Goal: Task Accomplishment & Management: Complete application form

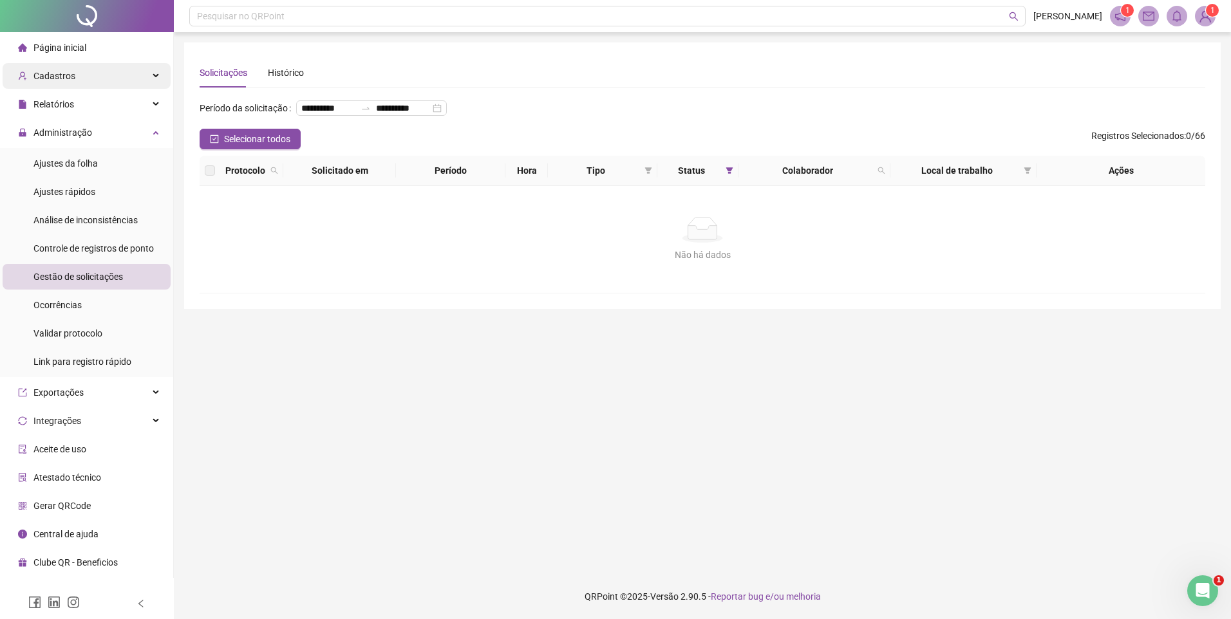
click at [66, 76] on span "Cadastros" at bounding box center [54, 76] width 42 height 10
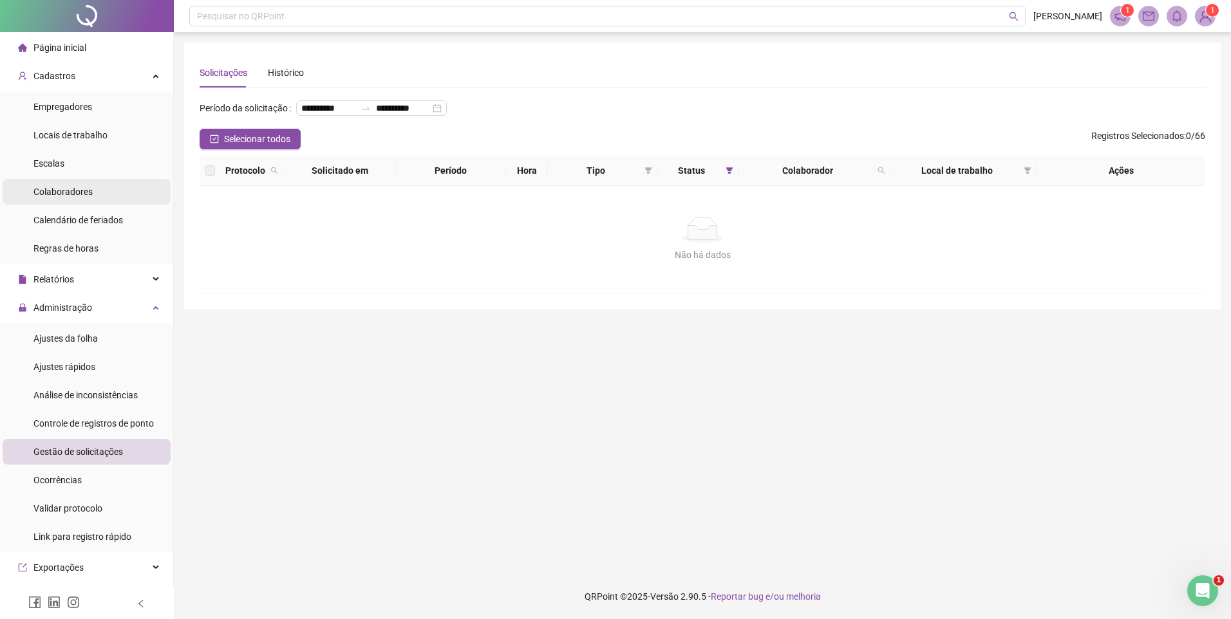
click at [73, 184] on div "Colaboradores" at bounding box center [62, 192] width 59 height 26
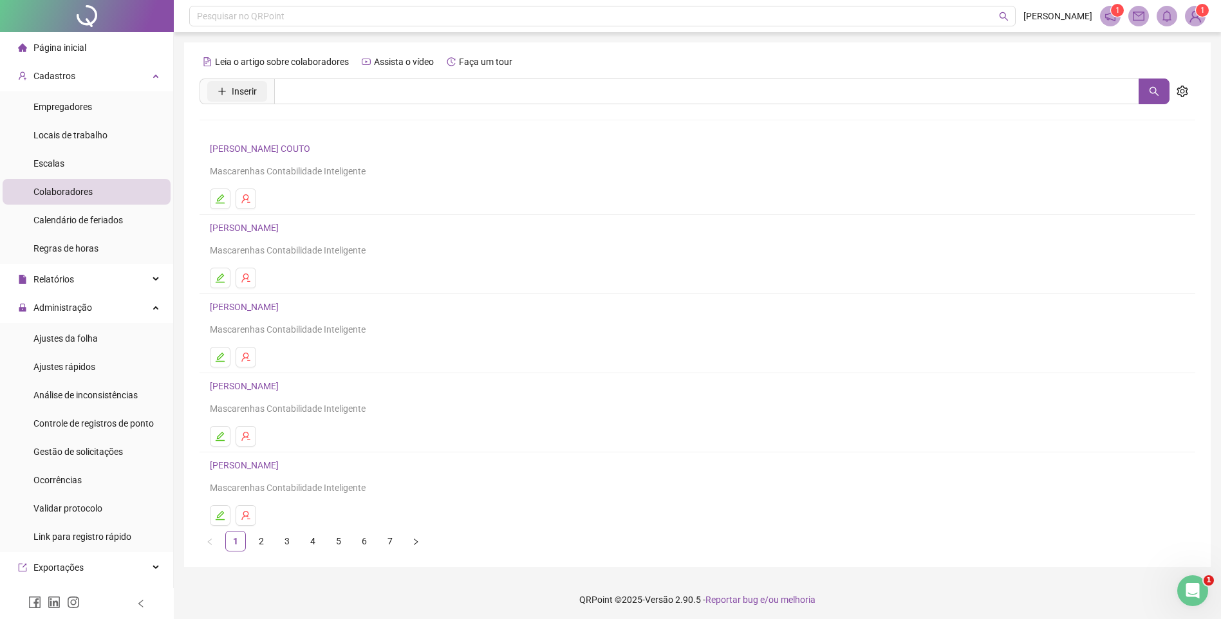
click at [244, 95] on span "Inserir" at bounding box center [244, 91] width 25 height 14
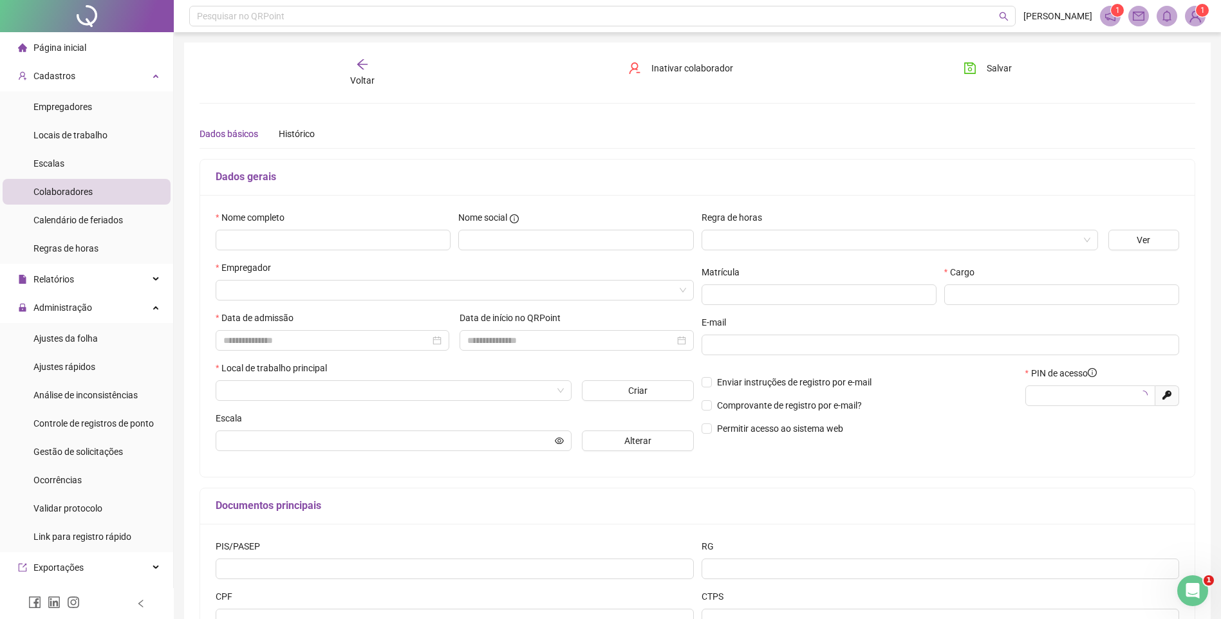
type input "*****"
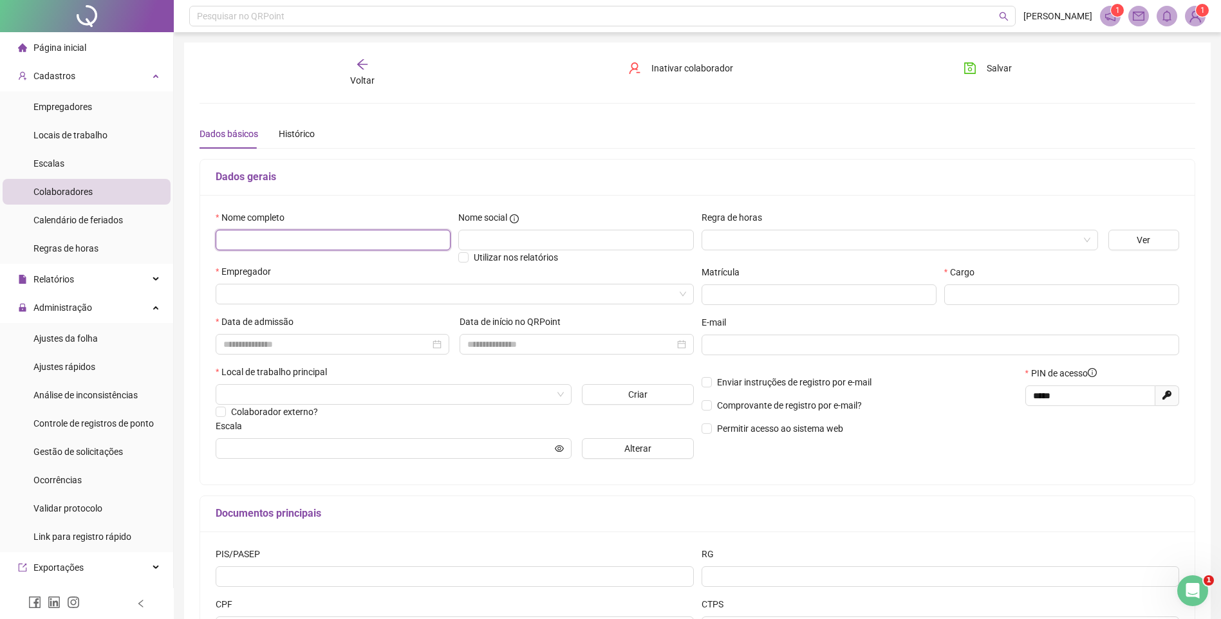
click at [290, 245] on input "text" at bounding box center [333, 240] width 235 height 21
type input "**********"
click at [266, 295] on input "search" at bounding box center [448, 293] width 451 height 19
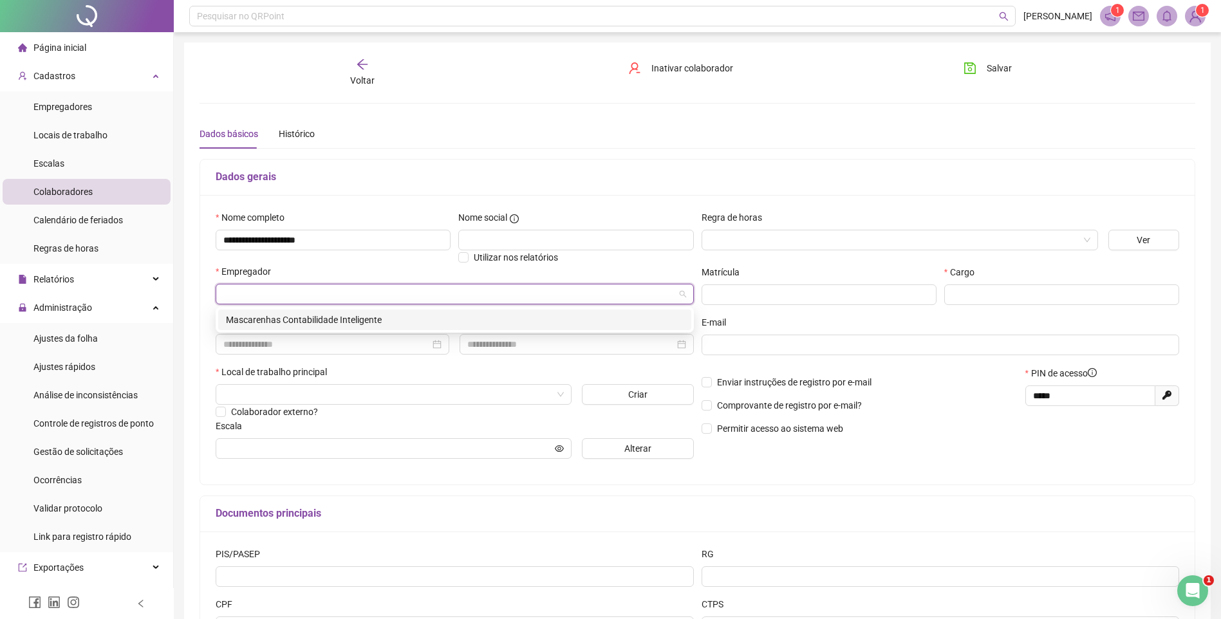
click at [270, 318] on div "Mascarenhas Contabilidade Inteligente" at bounding box center [455, 320] width 458 height 14
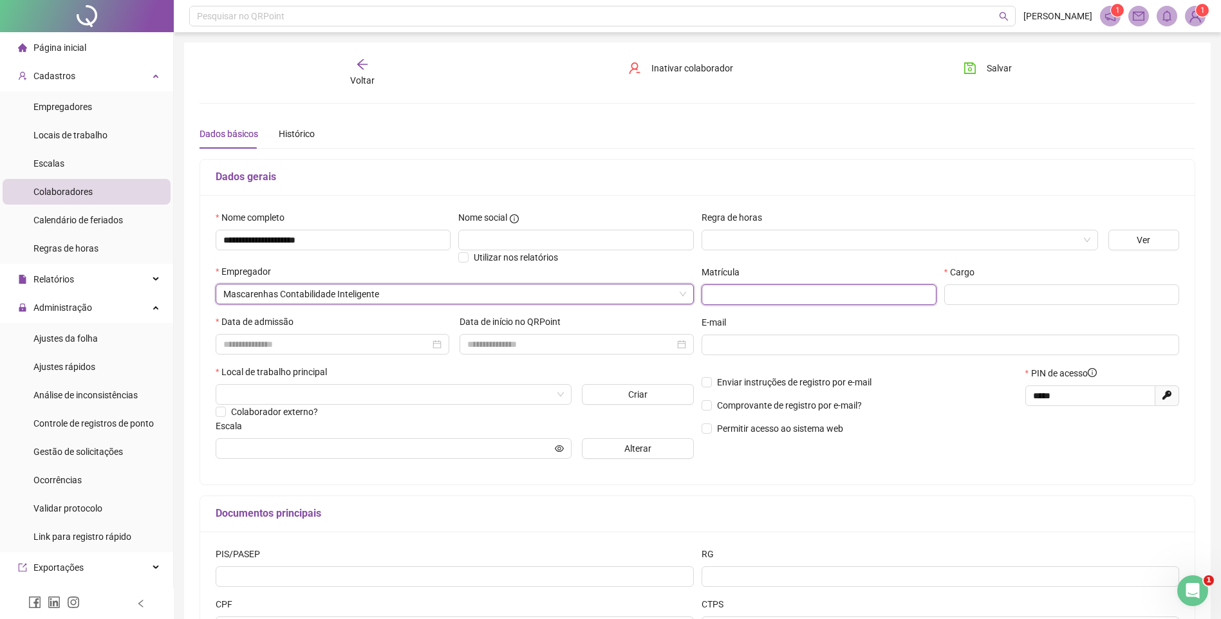
click at [812, 298] on input "text" at bounding box center [819, 294] width 235 height 21
type input "***"
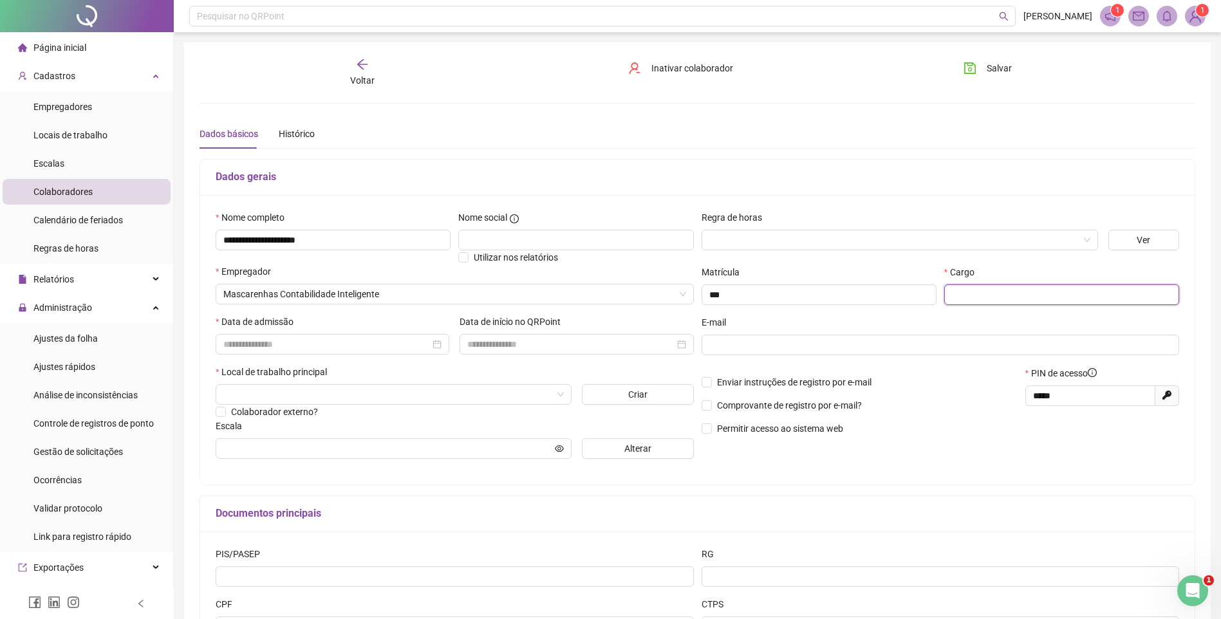
click at [965, 296] on input "text" at bounding box center [1061, 294] width 235 height 21
type input "**********"
click at [299, 345] on input at bounding box center [326, 344] width 207 height 14
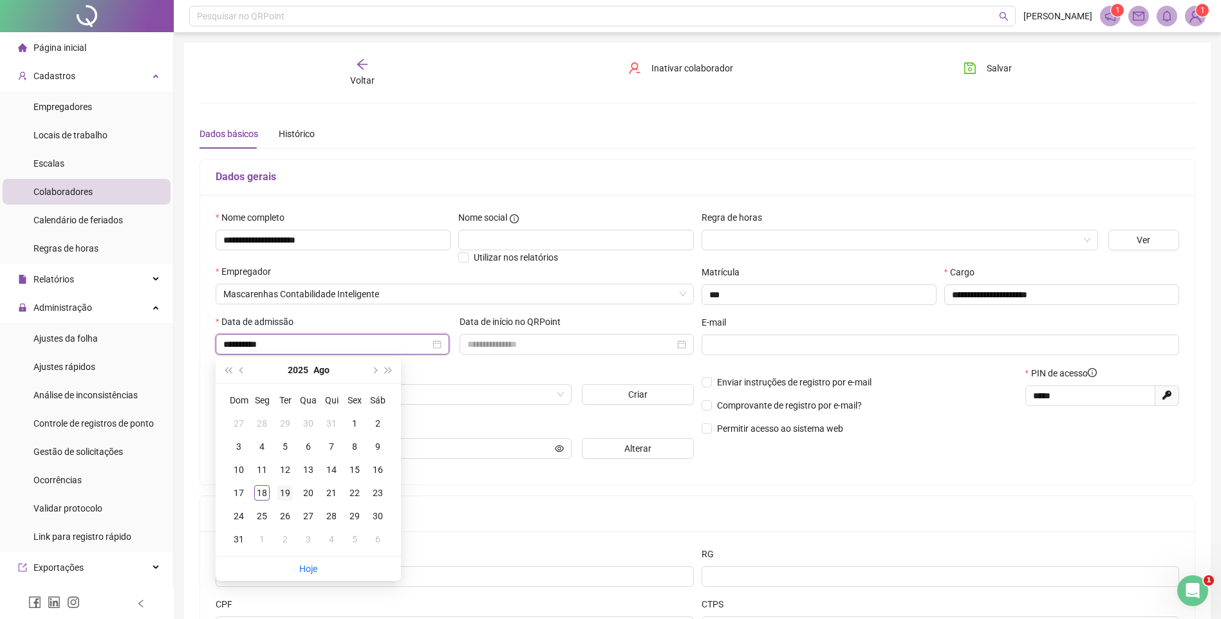
type input "**********"
click at [291, 490] on div "19" at bounding box center [284, 492] width 15 height 15
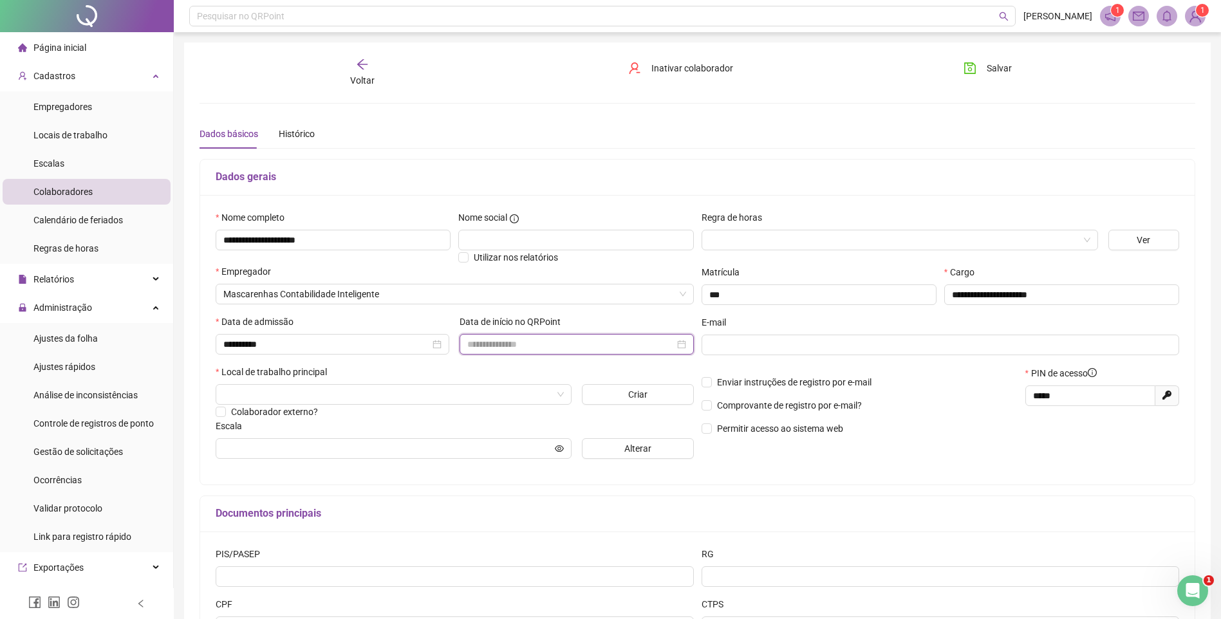
click at [506, 342] on input at bounding box center [570, 344] width 207 height 14
type input "**********"
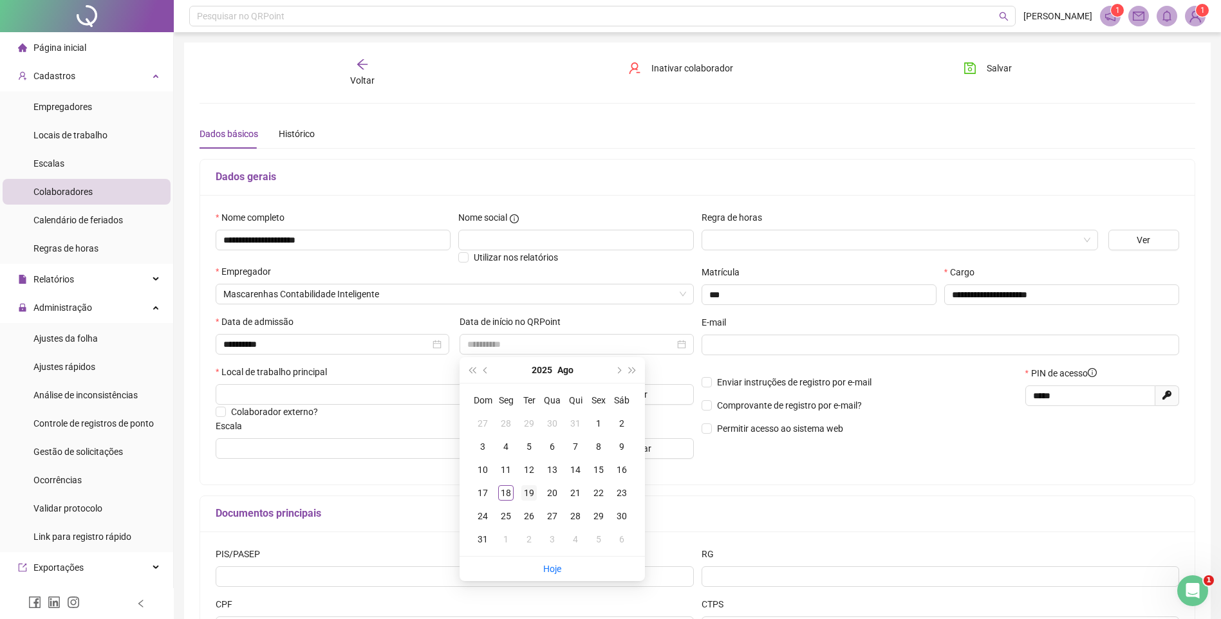
click at [530, 486] on div "19" at bounding box center [528, 492] width 15 height 15
click at [224, 391] on input "search" at bounding box center [387, 394] width 329 height 19
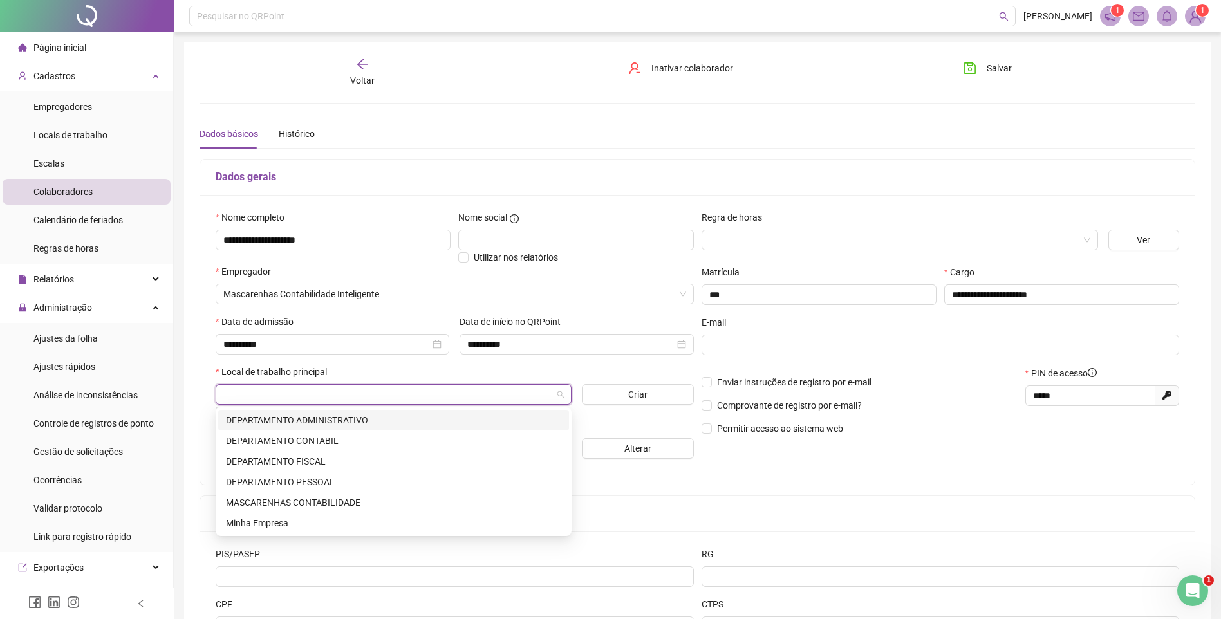
click at [374, 420] on div "DEPARTAMENTO ADMINISTRATIVO" at bounding box center [393, 420] width 335 height 14
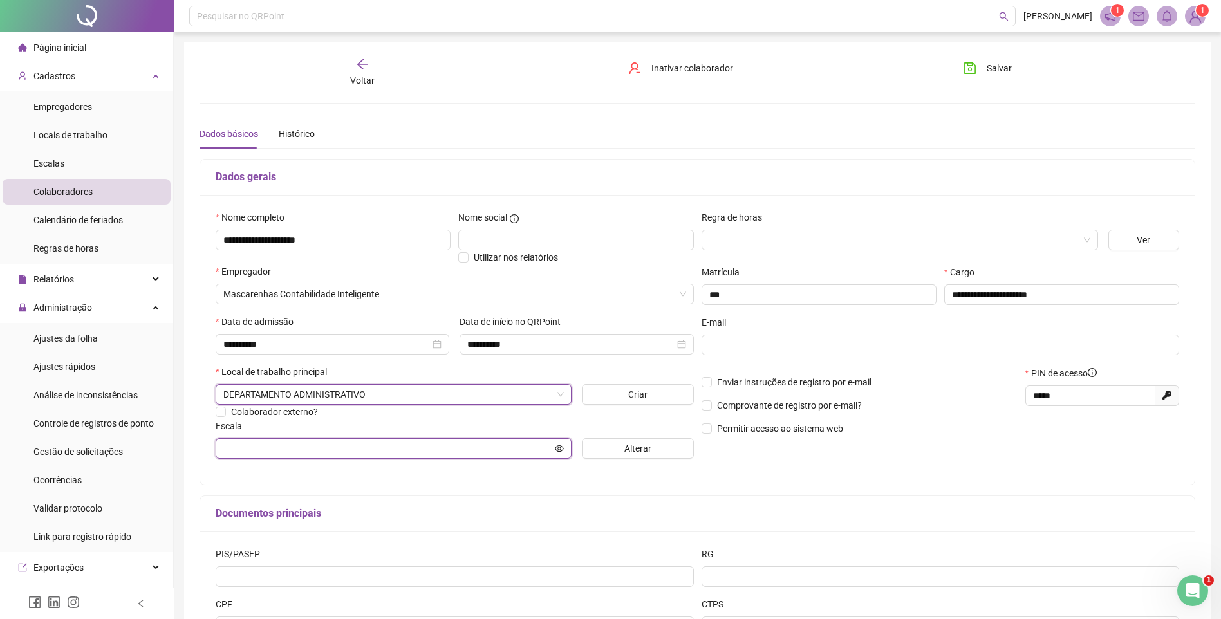
click at [384, 442] on input "text" at bounding box center [387, 449] width 329 height 14
click at [567, 449] on span at bounding box center [394, 448] width 356 height 21
drag, startPoint x: 550, startPoint y: 449, endPoint x: 564, endPoint y: 448, distance: 14.2
click at [552, 449] on span at bounding box center [394, 448] width 356 height 21
click at [564, 448] on span at bounding box center [394, 448] width 356 height 21
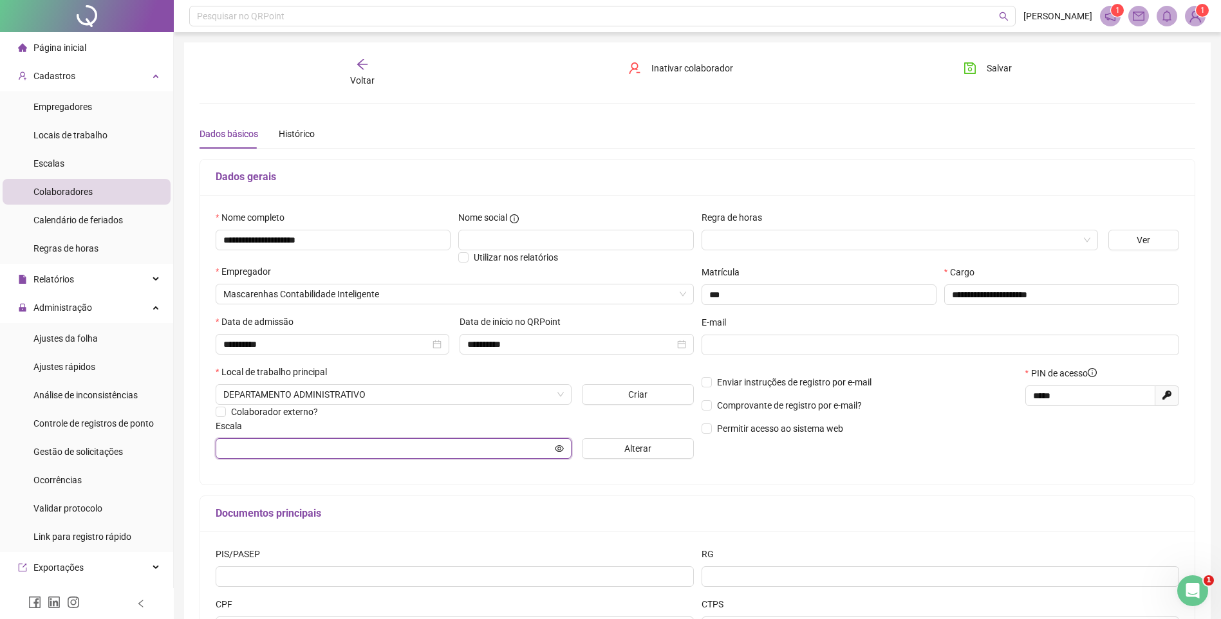
click at [561, 448] on icon "eye" at bounding box center [559, 448] width 9 height 9
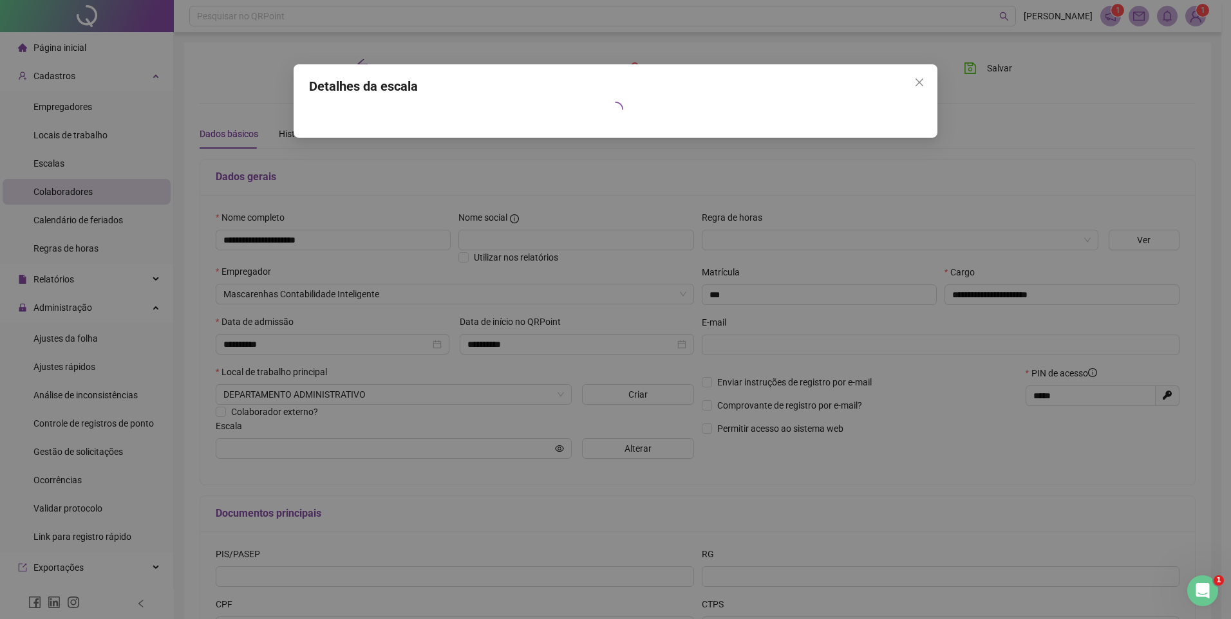
click at [541, 245] on div "Detalhes da escala" at bounding box center [615, 309] width 1231 height 619
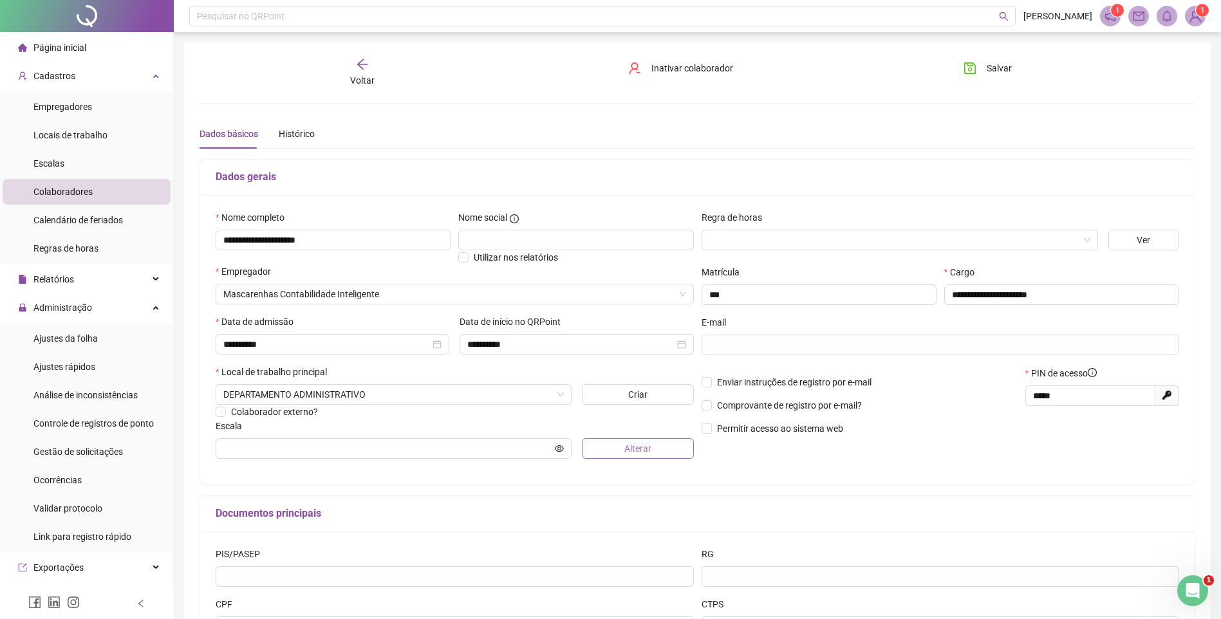
click at [607, 447] on button "Alterar" at bounding box center [638, 448] width 112 height 21
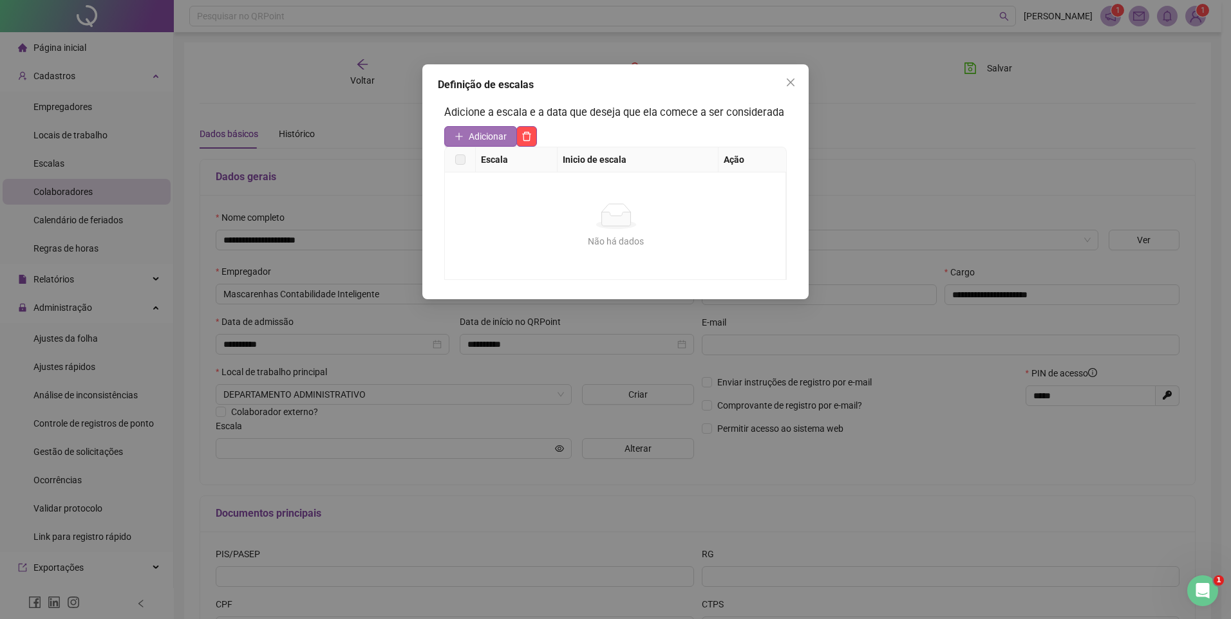
click at [488, 138] on span "Adicionar" at bounding box center [488, 136] width 38 height 14
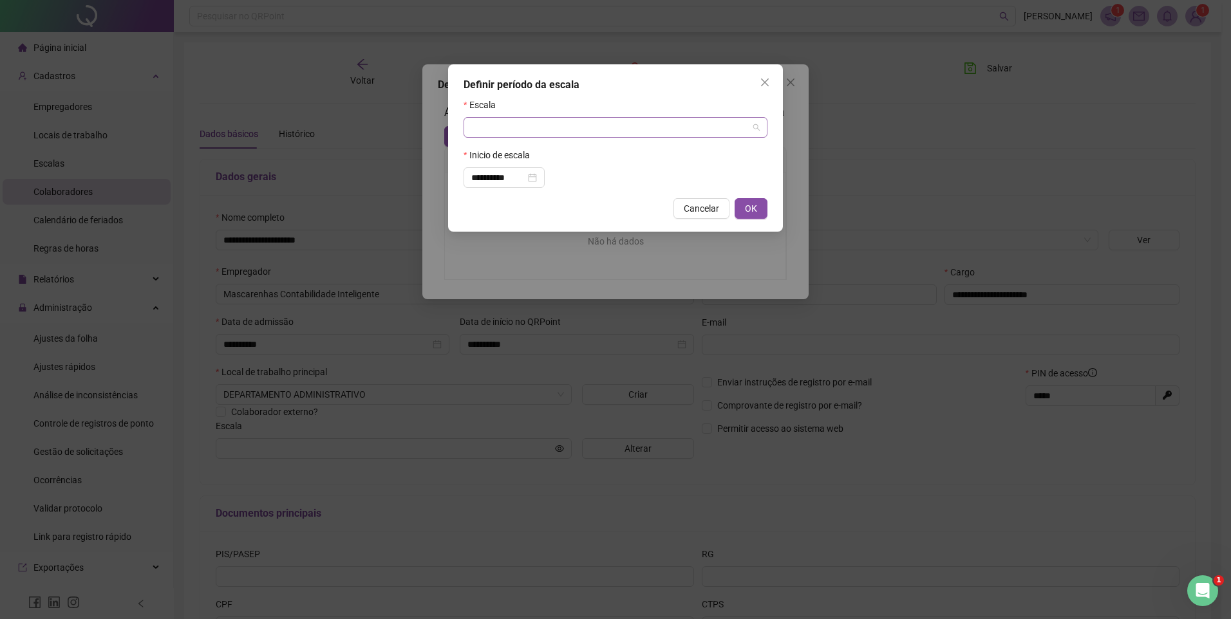
click at [611, 128] on input "search" at bounding box center [609, 127] width 277 height 19
click at [553, 156] on div "JORNADA INTEGRAL" at bounding box center [615, 153] width 283 height 14
click at [755, 212] on span "OK" at bounding box center [751, 208] width 12 height 14
type input "**********"
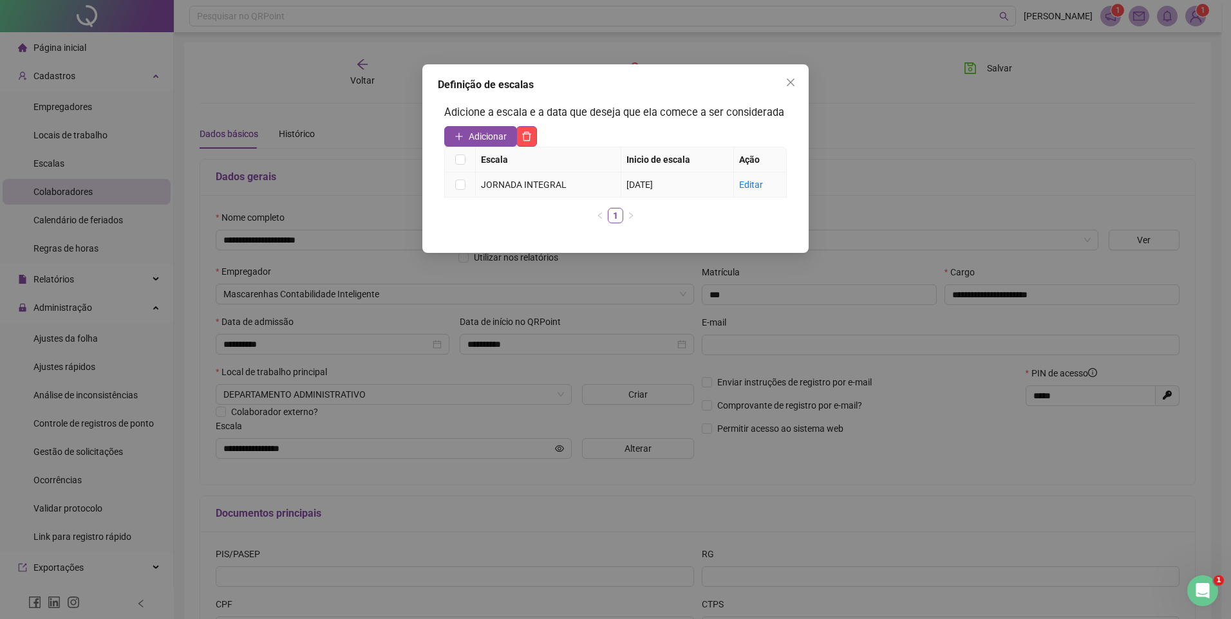
click at [481, 183] on div "JORNADA INTEGRAL" at bounding box center [548, 185] width 135 height 14
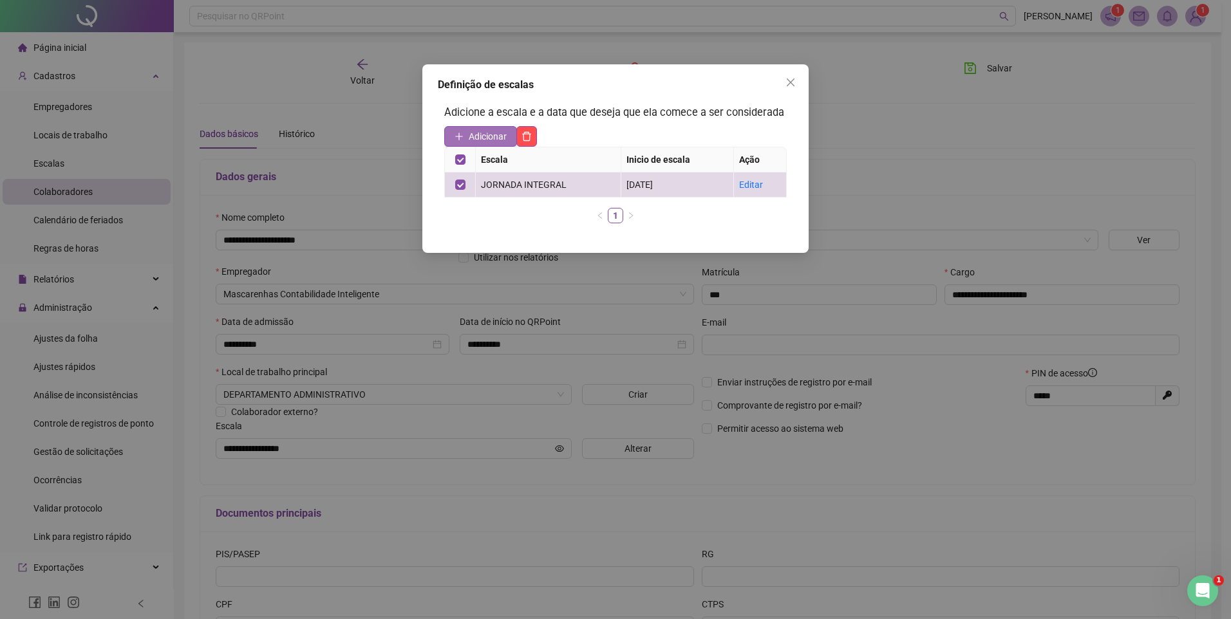
click at [475, 130] on span "Adicionar" at bounding box center [488, 136] width 38 height 14
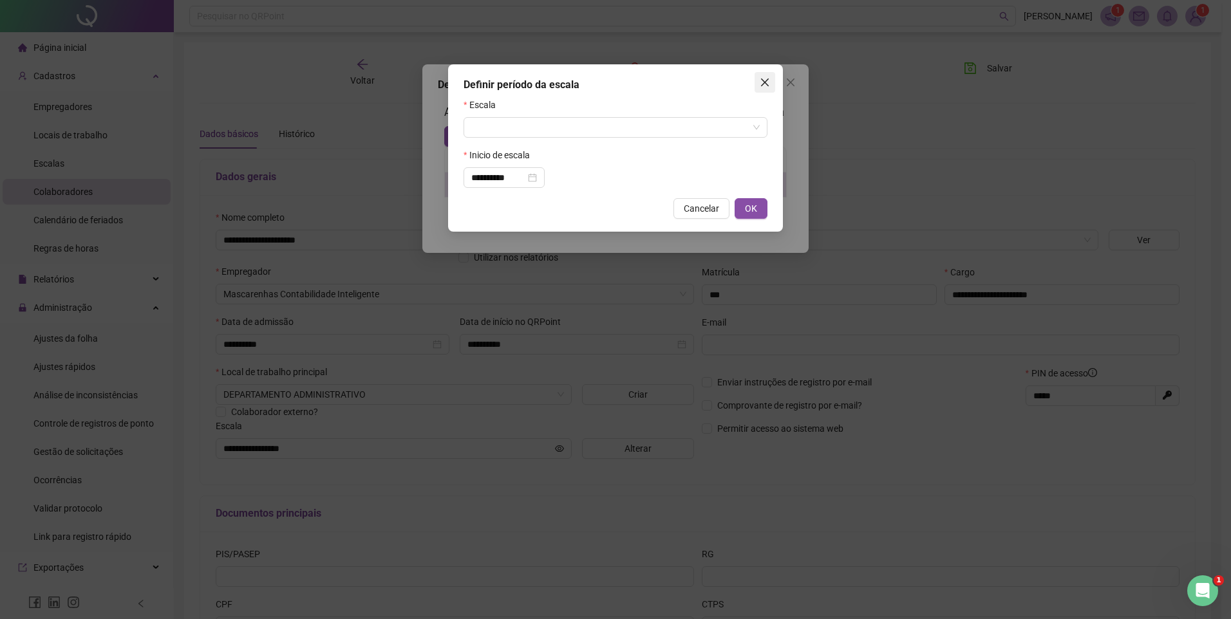
click at [763, 81] on icon "close" at bounding box center [765, 83] width 8 height 8
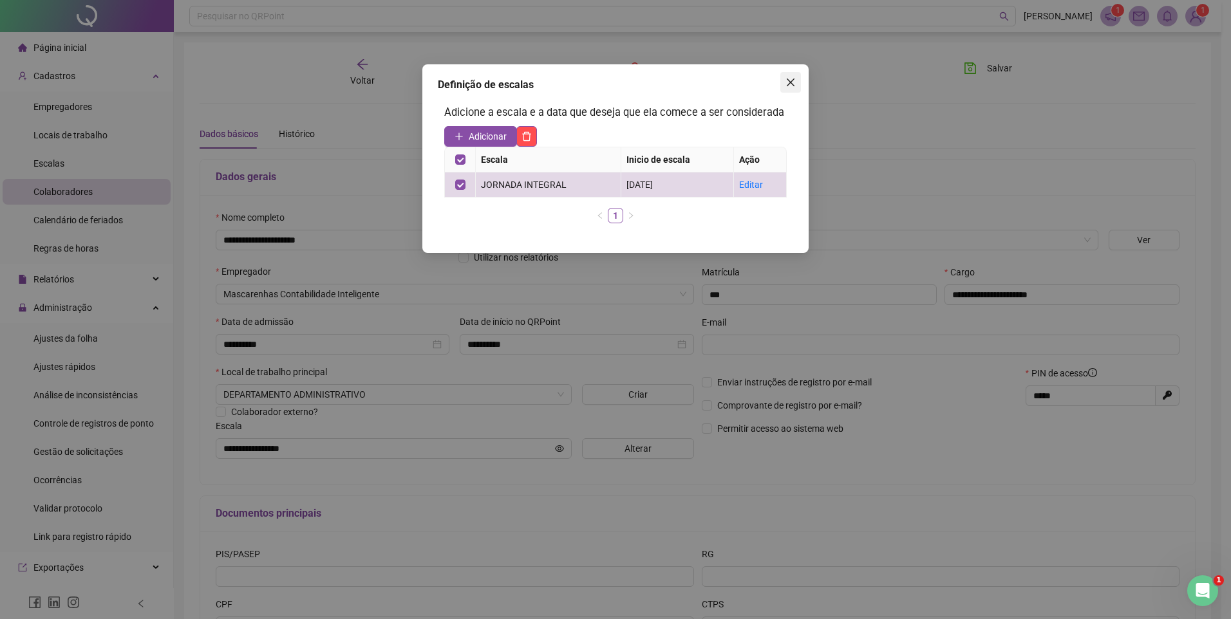
click at [784, 88] on button "Close" at bounding box center [790, 82] width 21 height 21
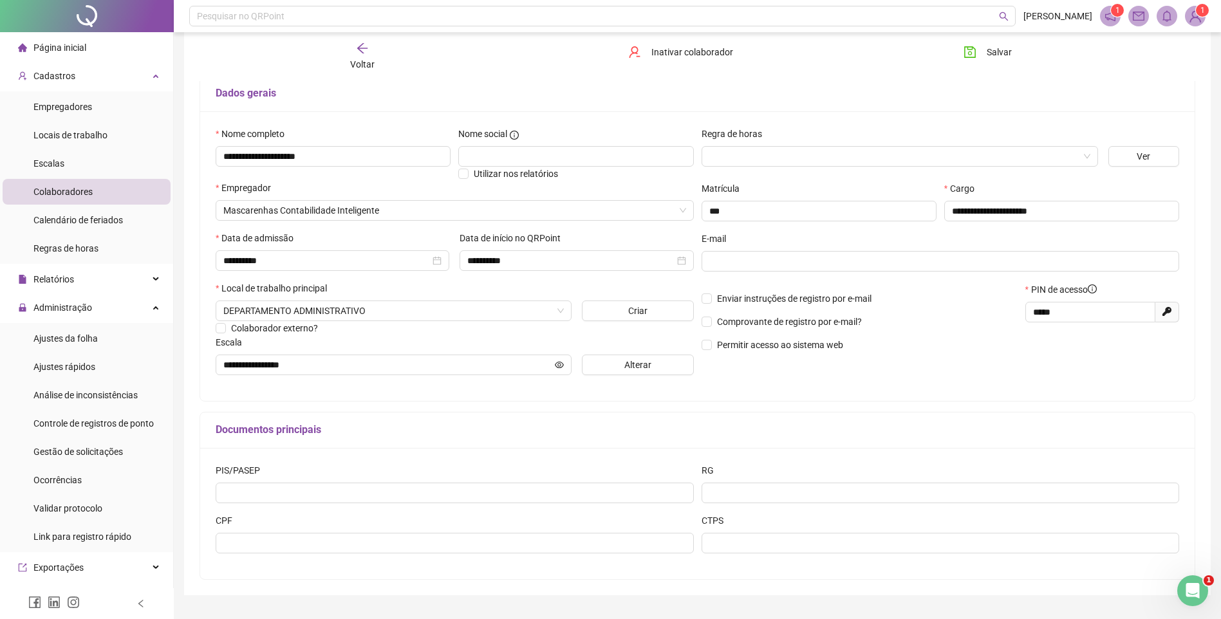
scroll to position [115, 0]
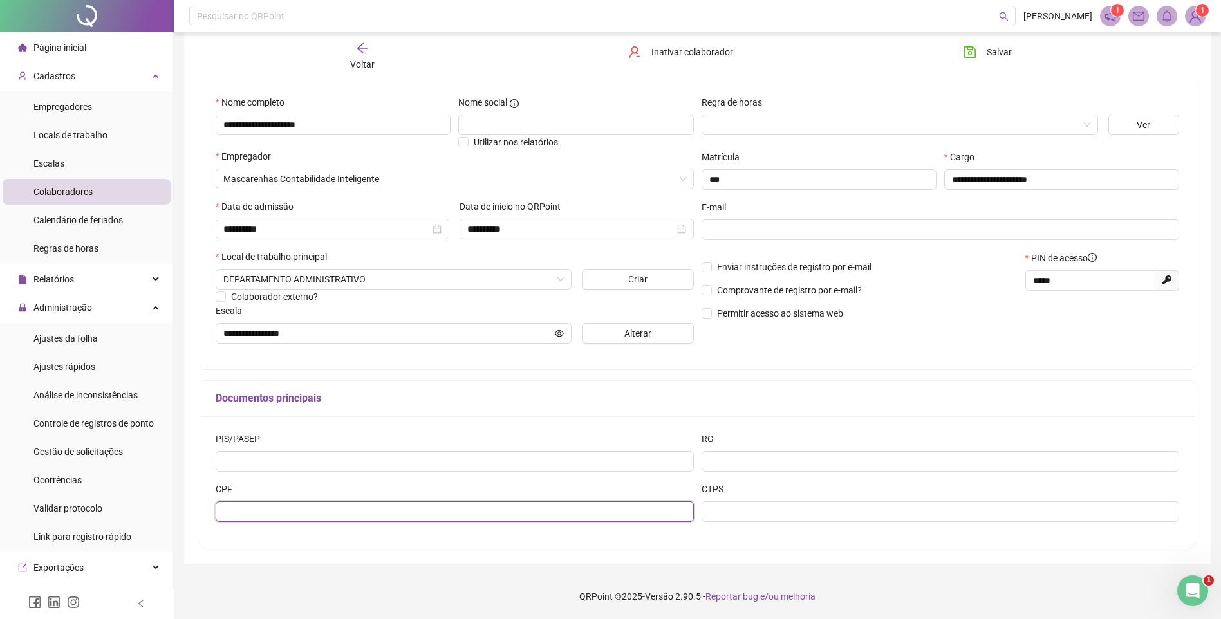
click at [236, 510] on input "text" at bounding box center [455, 511] width 478 height 21
click at [232, 508] on input "text" at bounding box center [455, 511] width 478 height 21
type input "**********"
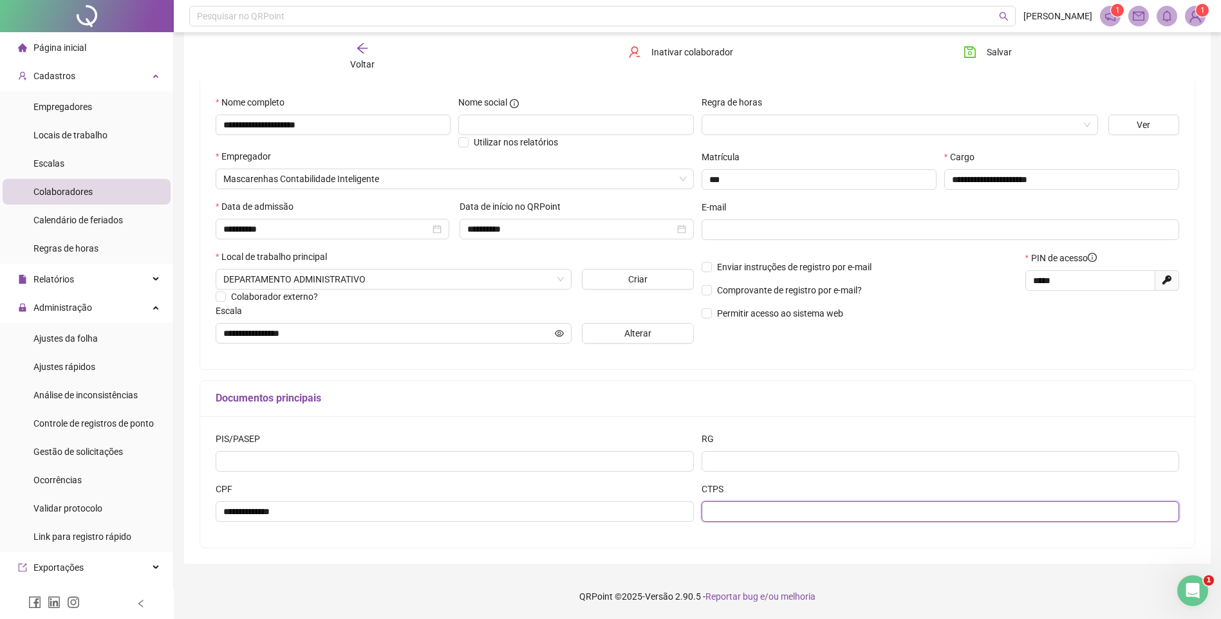
click at [767, 501] on input "text" at bounding box center [941, 511] width 478 height 21
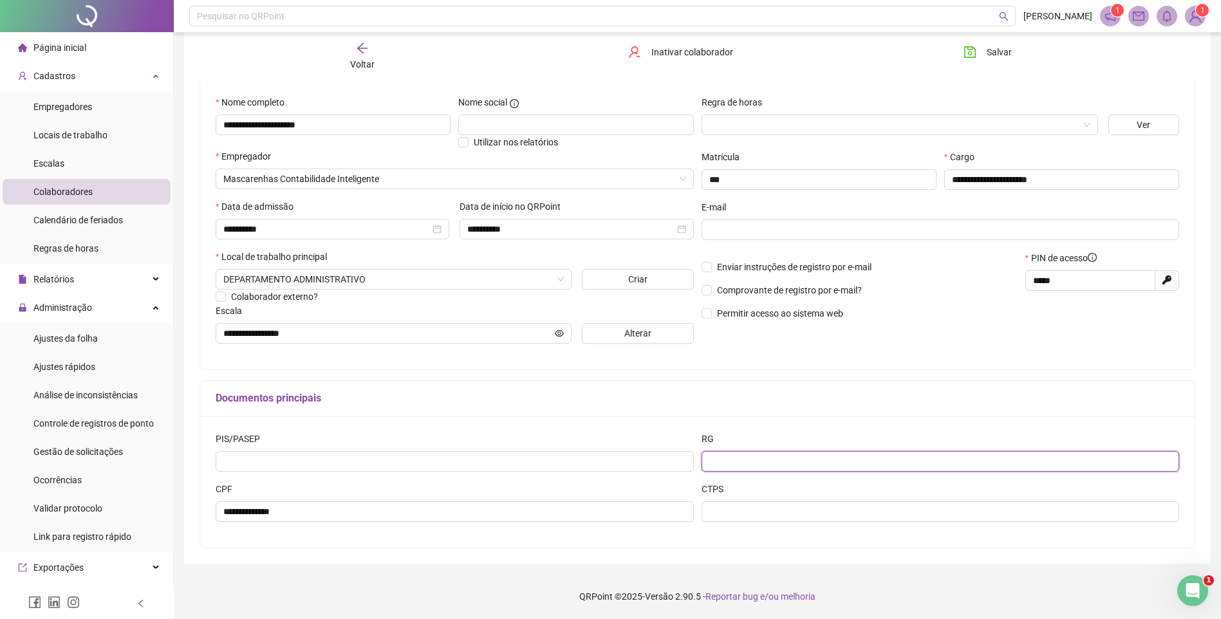
click at [738, 454] on input "text" at bounding box center [941, 461] width 478 height 21
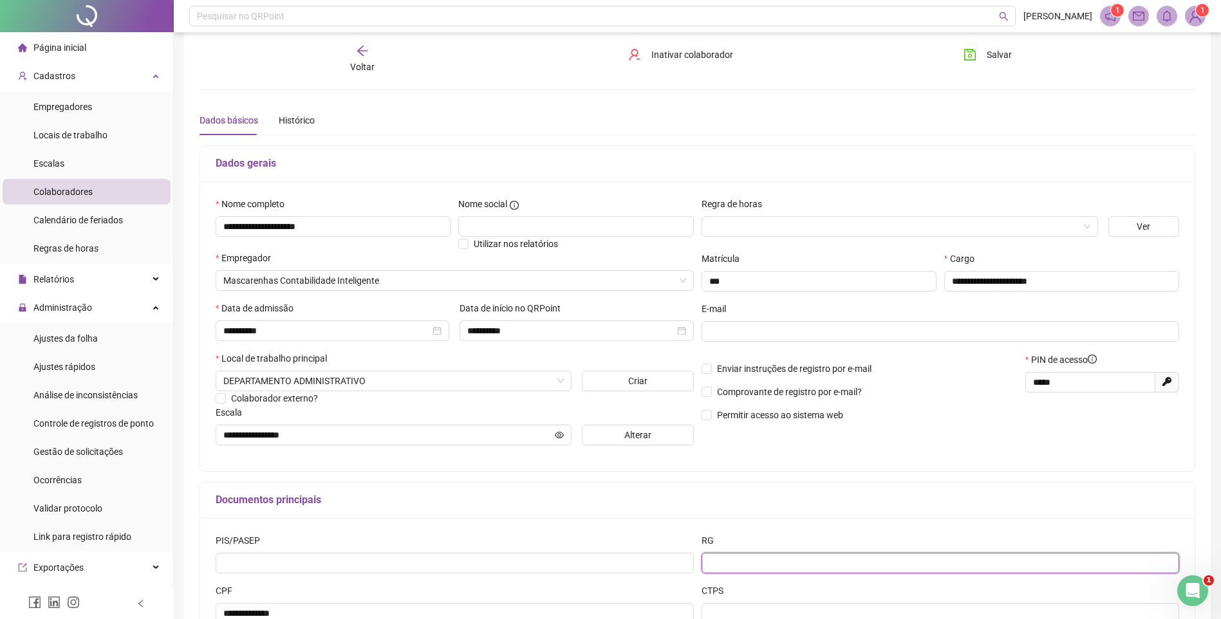
scroll to position [0, 0]
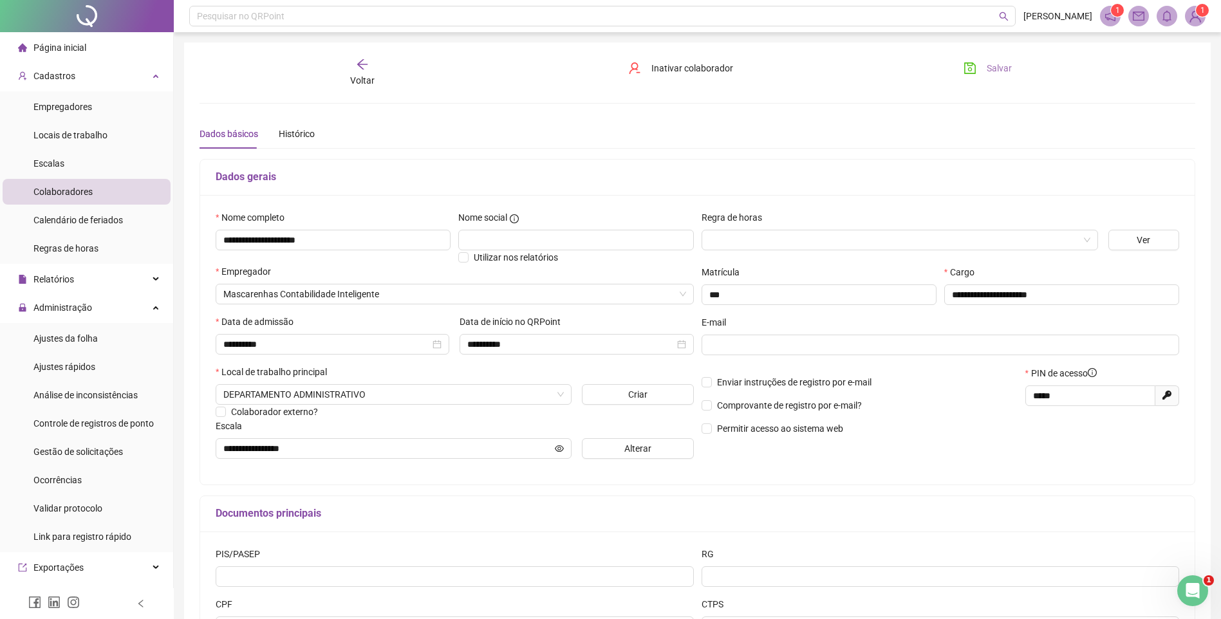
click at [985, 70] on button "Salvar" at bounding box center [988, 68] width 68 height 21
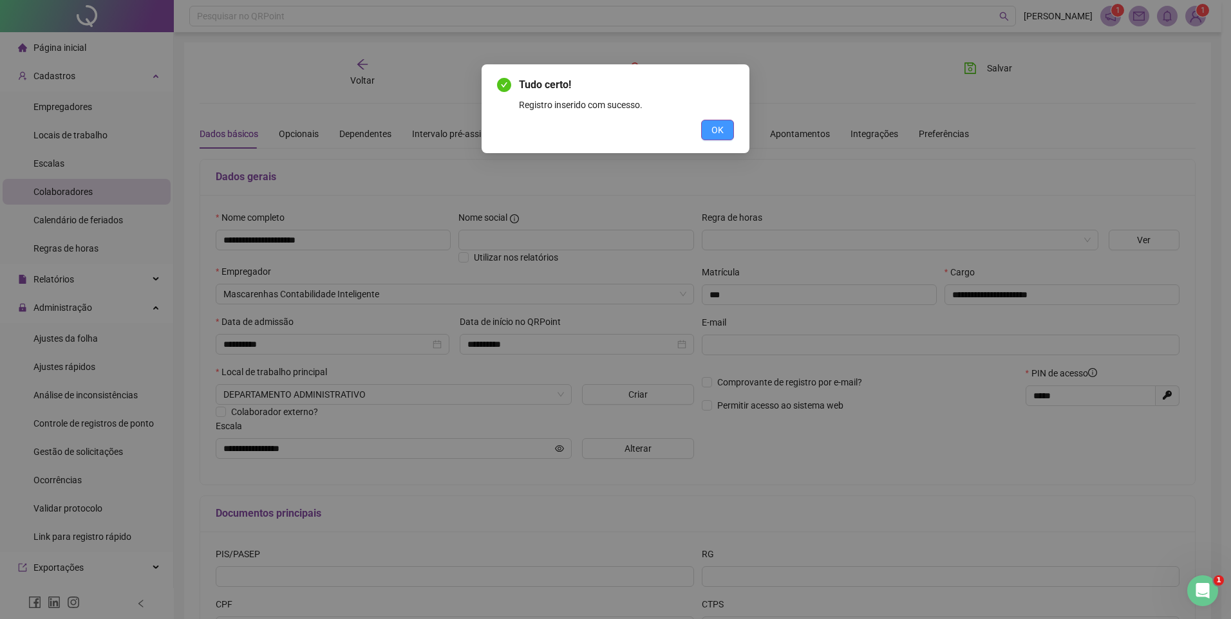
click at [709, 130] on button "OK" at bounding box center [717, 130] width 33 height 21
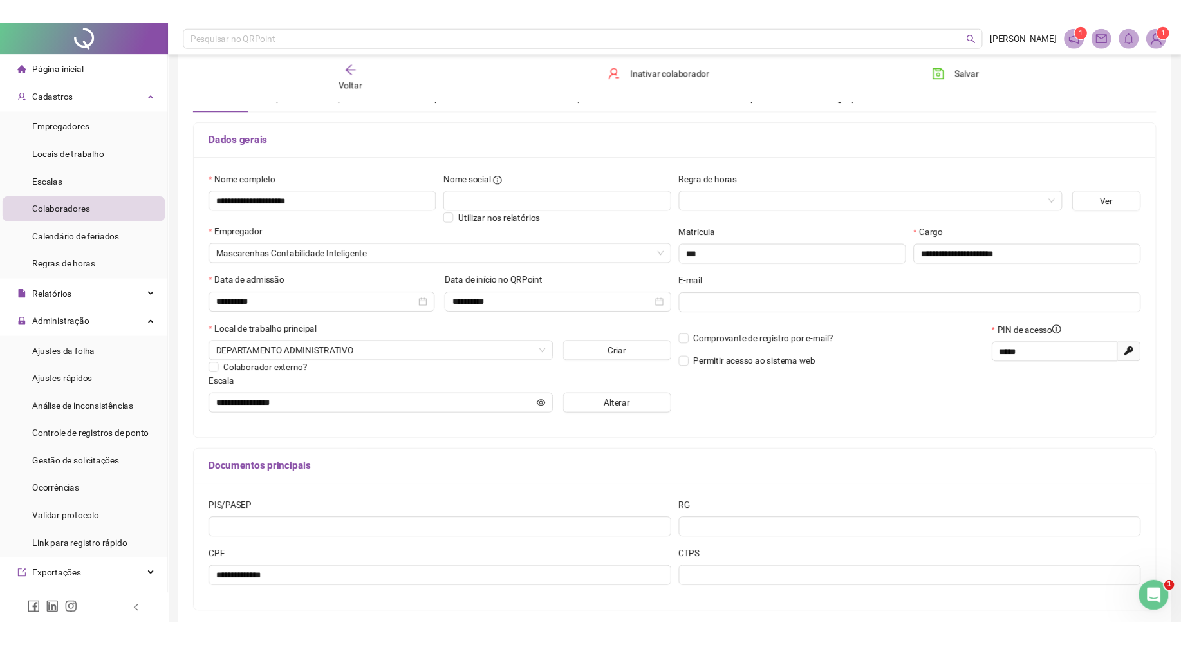
scroll to position [64, 0]
